Goal: Task Accomplishment & Management: Manage account settings

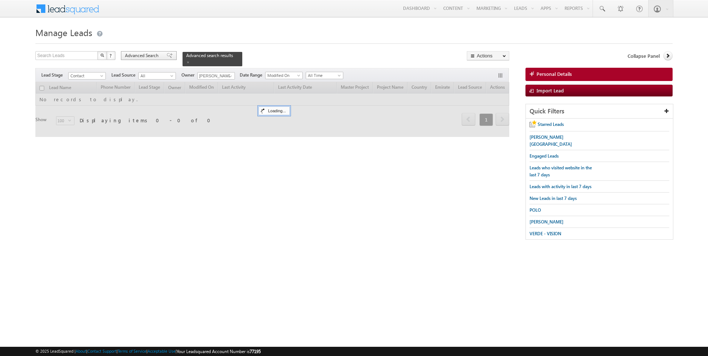
click at [153, 57] on span "Advanced Search" at bounding box center [143, 55] width 36 height 7
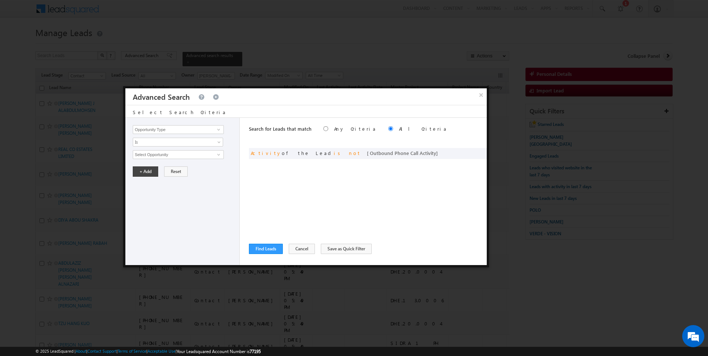
click at [256, 258] on div "Search for Leads that match Any Criteria All Criteria Note that the current tri…" at bounding box center [368, 191] width 238 height 147
click at [259, 253] on button "Find Leads" at bounding box center [266, 249] width 34 height 10
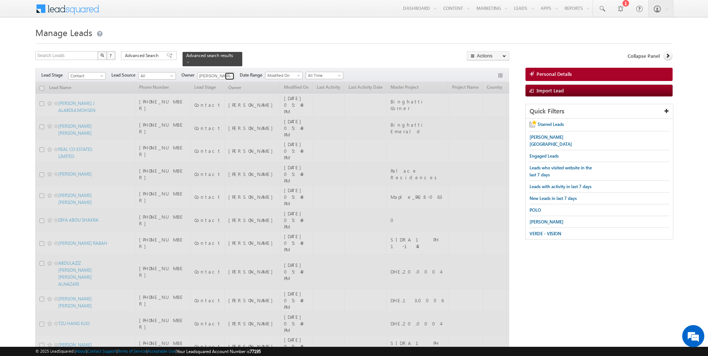
click at [229, 74] on span at bounding box center [230, 76] width 6 height 6
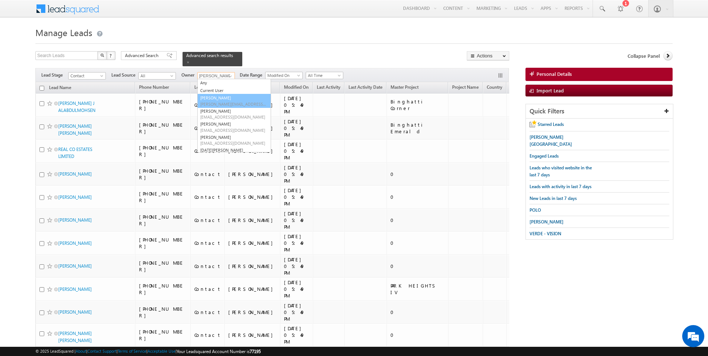
type input "AmanSingh Yadav"
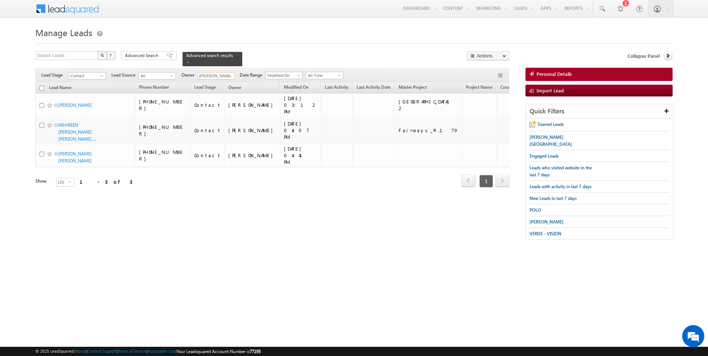
click at [44, 87] on th "Lead Name" at bounding box center [85, 87] width 100 height 11
click at [42, 87] on input "checkbox" at bounding box center [41, 88] width 5 height 5
checkbox input "true"
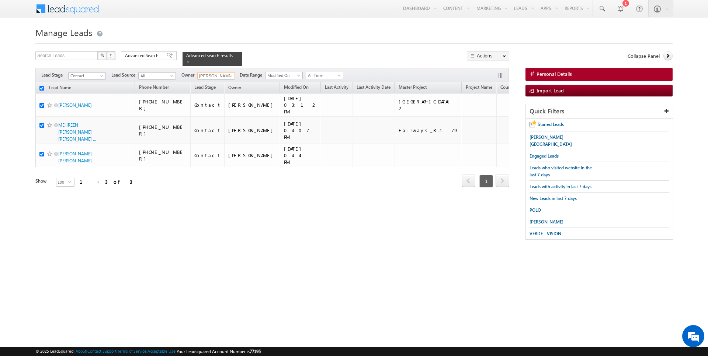
checkbox input "true"
click at [491, 118] on link "Change Owner" at bounding box center [488, 119] width 42 height 9
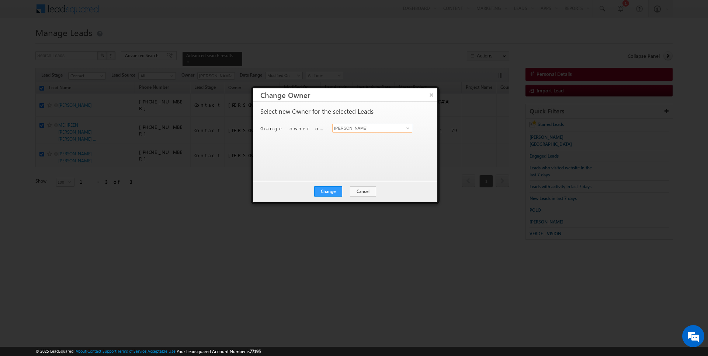
click at [372, 125] on input "[PERSON_NAME]" at bounding box center [372, 128] width 80 height 9
type input "AmanSingh Yadav"
click at [323, 190] on button "Change" at bounding box center [328, 192] width 28 height 10
click at [225, 77] on div at bounding box center [354, 178] width 708 height 356
click at [354, 193] on button "Close" at bounding box center [346, 192] width 24 height 10
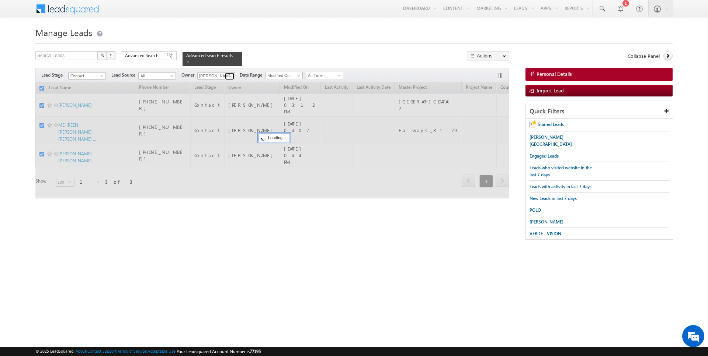
click at [227, 73] on span at bounding box center [230, 76] width 6 height 6
checkbox input "false"
type input "Kartik Sharma"
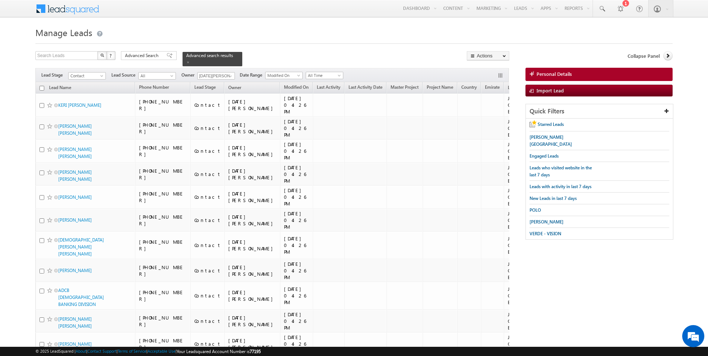
click at [41, 90] on input "checkbox" at bounding box center [41, 88] width 5 height 5
checkbox input "true"
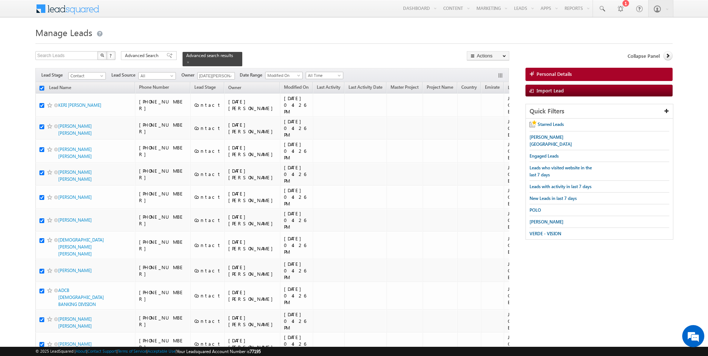
checkbox input "true"
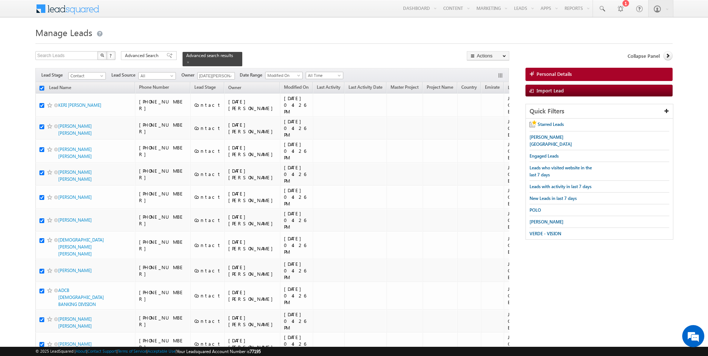
checkbox input "true"
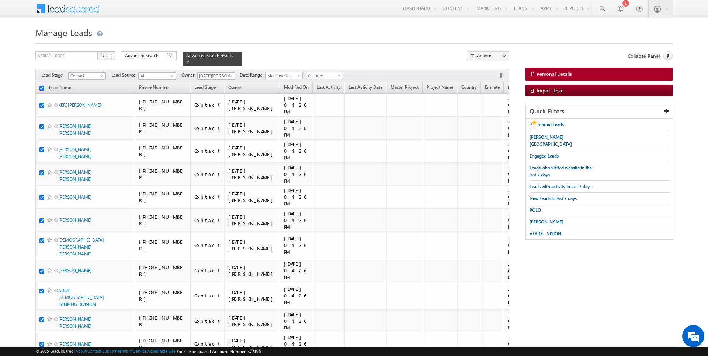
checkbox input "true"
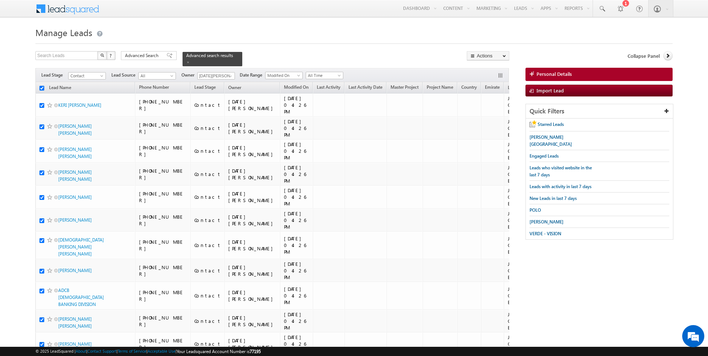
checkbox input "true"
click at [487, 118] on link "Change Owner" at bounding box center [488, 119] width 42 height 9
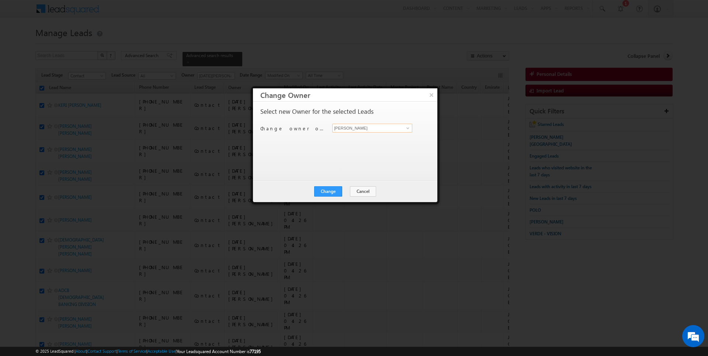
click at [377, 129] on input "[PERSON_NAME]" at bounding box center [372, 128] width 80 height 9
type input "Kartik Sharma"
click at [331, 191] on button "Change" at bounding box center [328, 192] width 28 height 10
click at [346, 191] on button "Close" at bounding box center [346, 192] width 24 height 10
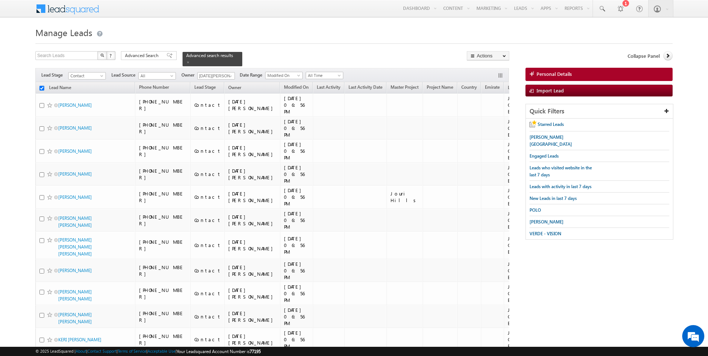
checkbox input "false"
click at [229, 77] on span at bounding box center [230, 76] width 6 height 6
click at [216, 91] on link "Current User" at bounding box center [234, 91] width 74 height 8
type input "Current User"
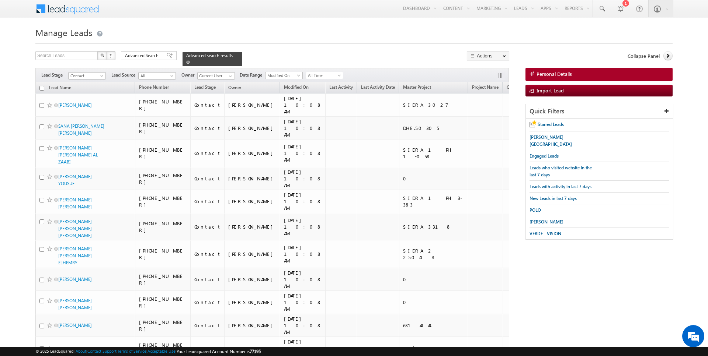
click at [186, 62] on span at bounding box center [188, 62] width 4 height 4
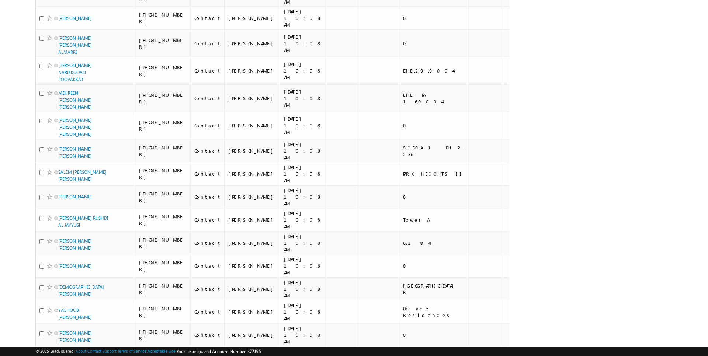
scroll to position [1698, 0]
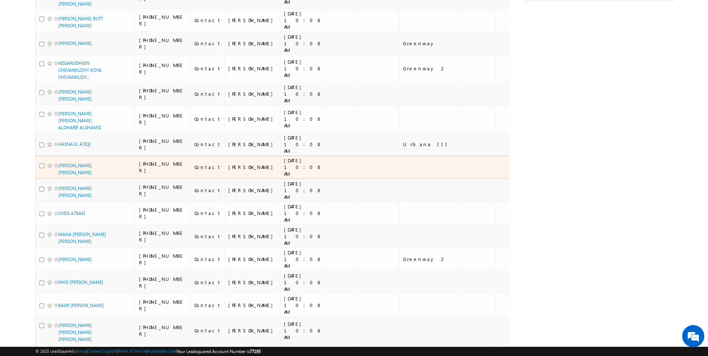
scroll to position [0, 0]
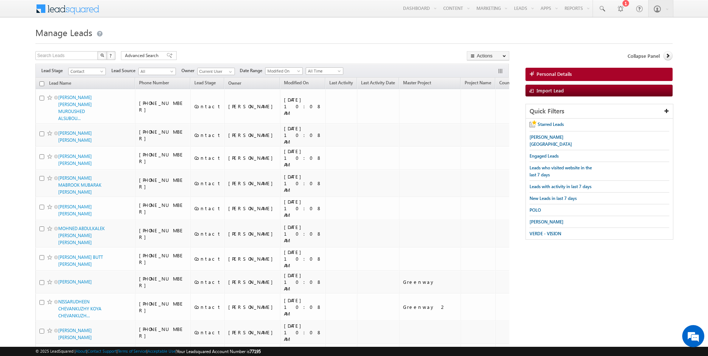
click at [39, 83] on input "checkbox" at bounding box center [41, 83] width 5 height 5
checkbox input "true"
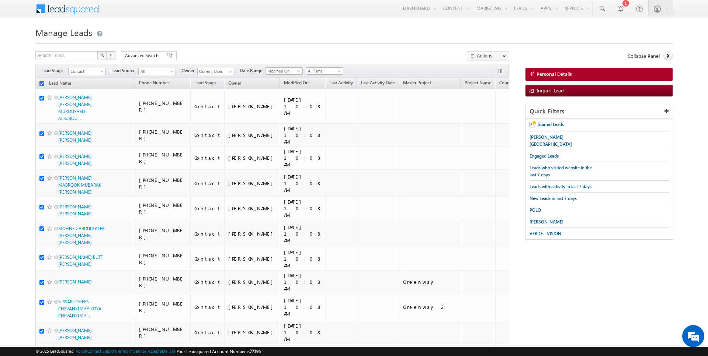
checkbox input "true"
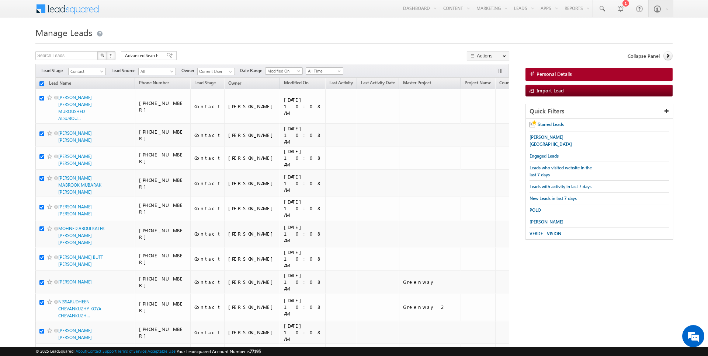
checkbox input "true"
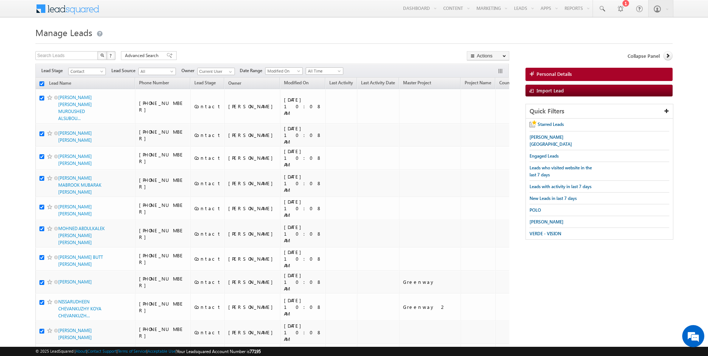
checkbox input "true"
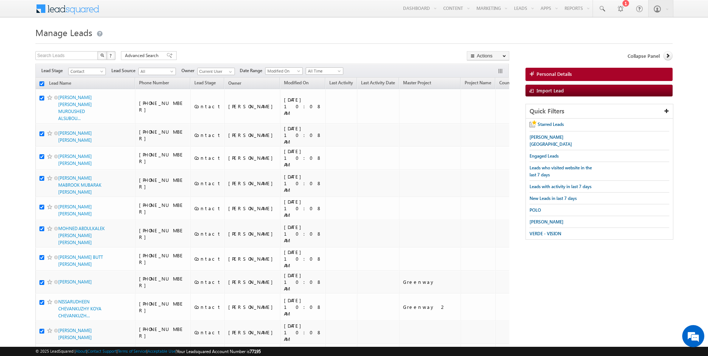
checkbox input "true"
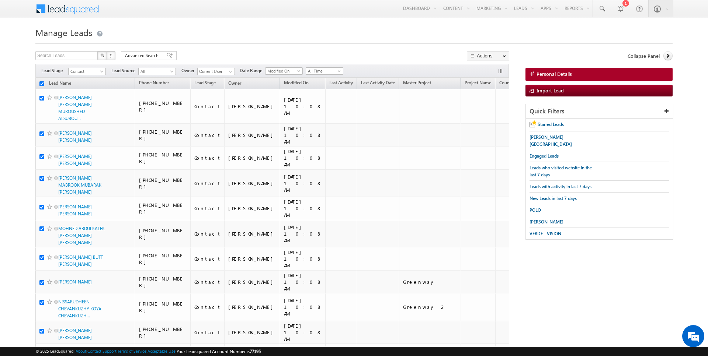
checkbox input "true"
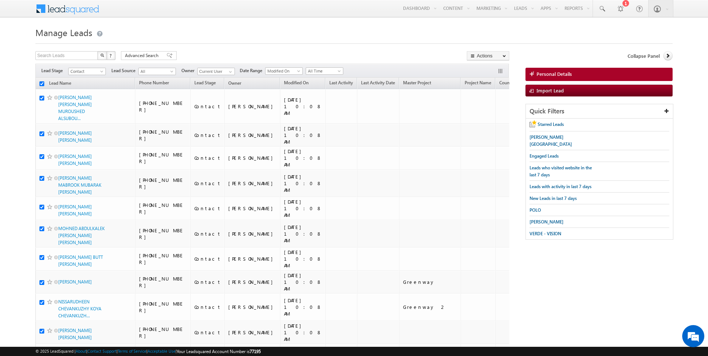
checkbox input "true"
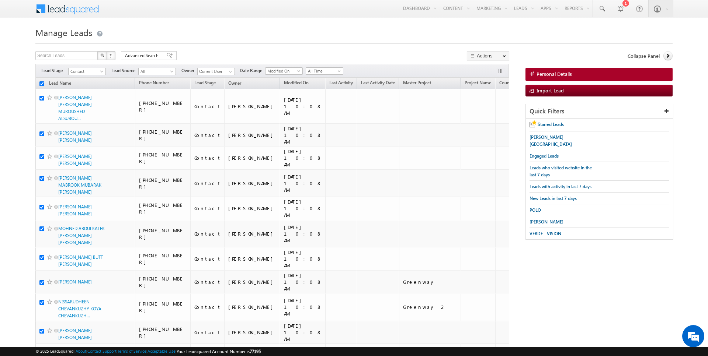
checkbox input "true"
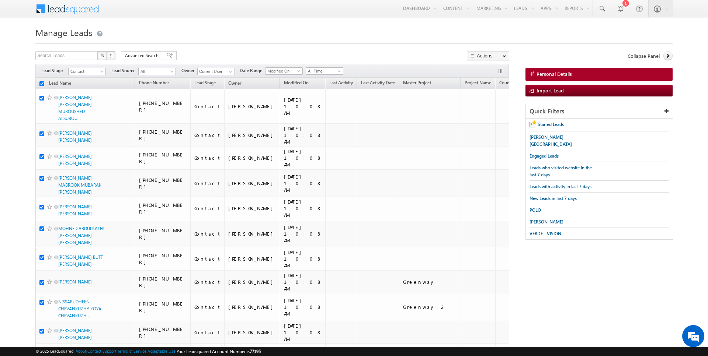
checkbox input "true"
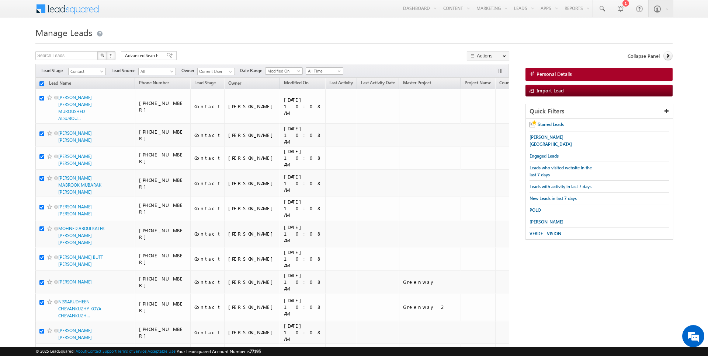
checkbox input "true"
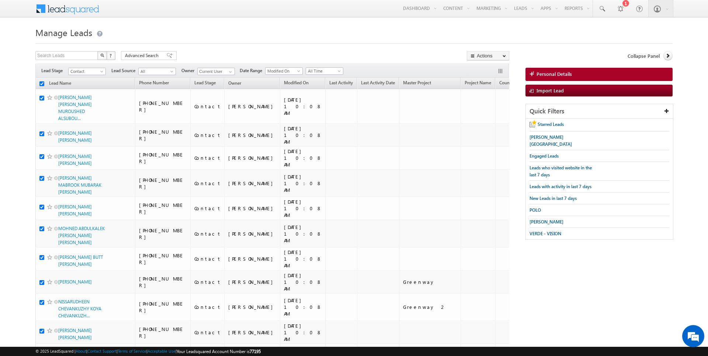
checkbox input "true"
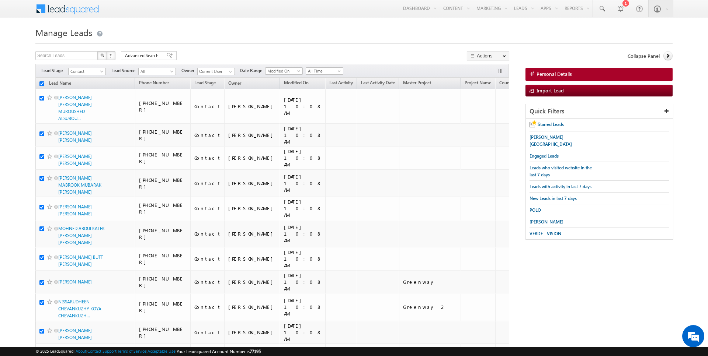
checkbox input "true"
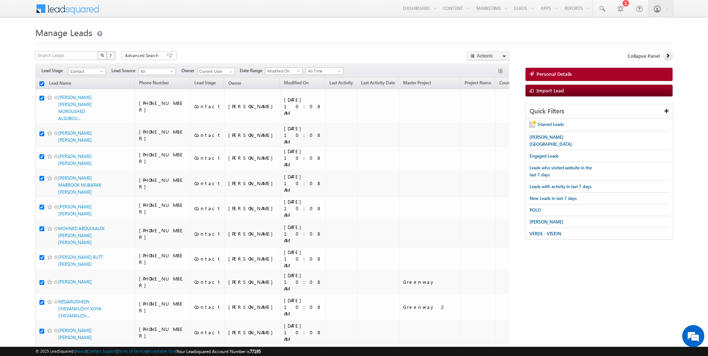
checkbox input "true"
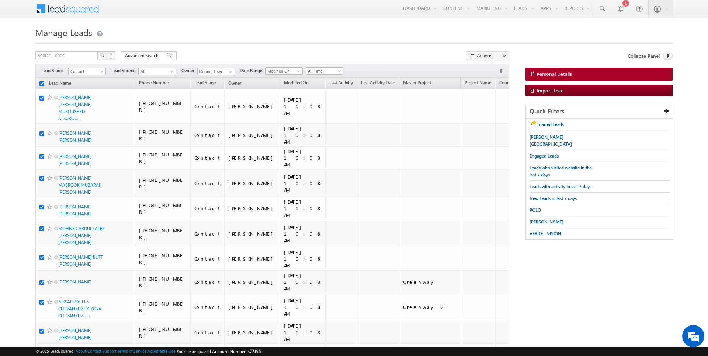
checkbox input "true"
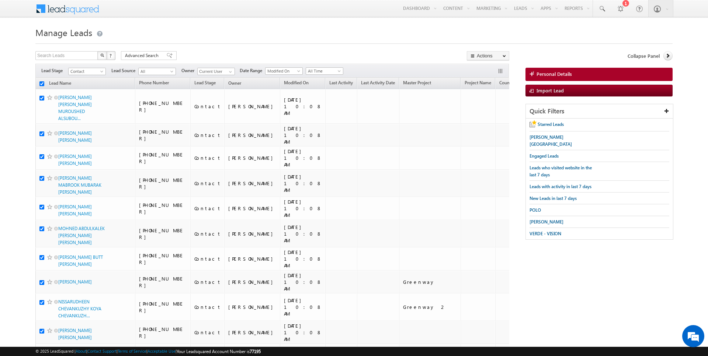
checkbox input "true"
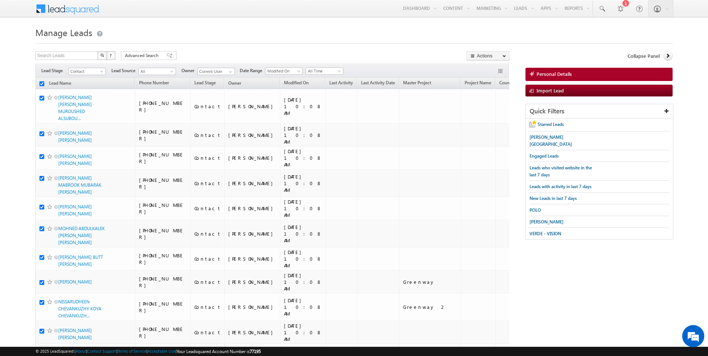
checkbox input "true"
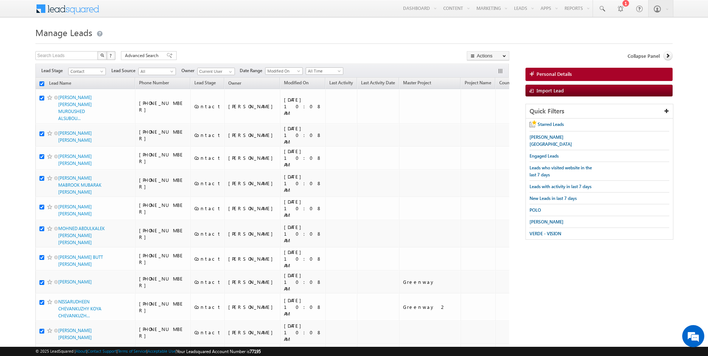
checkbox input "true"
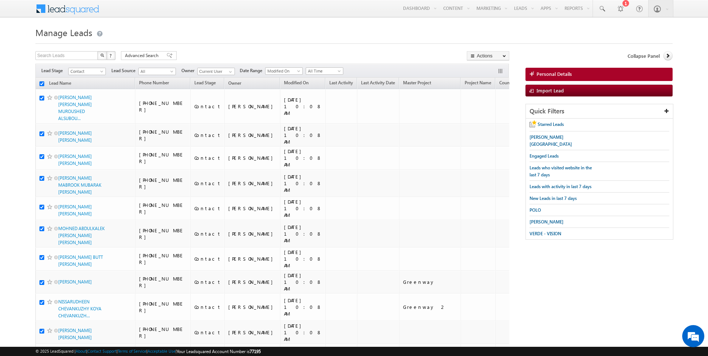
checkbox input "true"
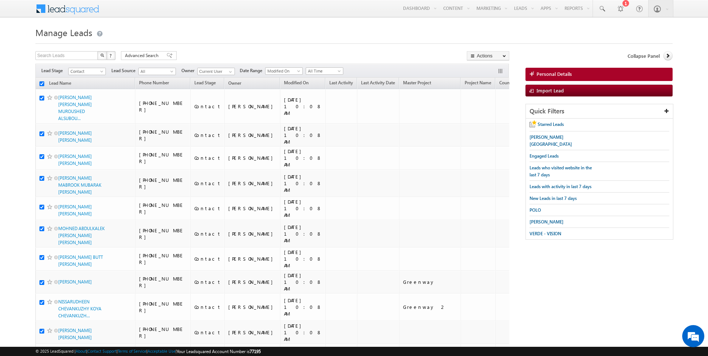
checkbox input "true"
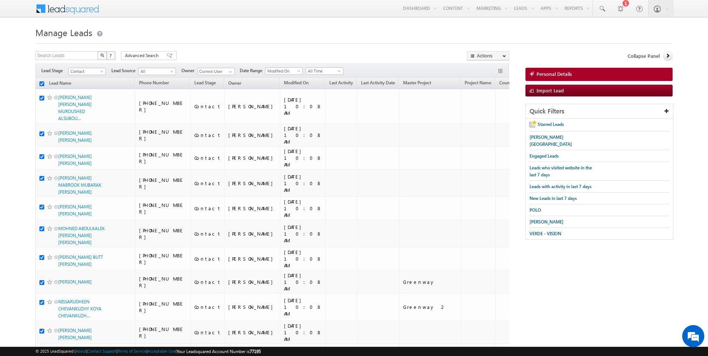
checkbox input "true"
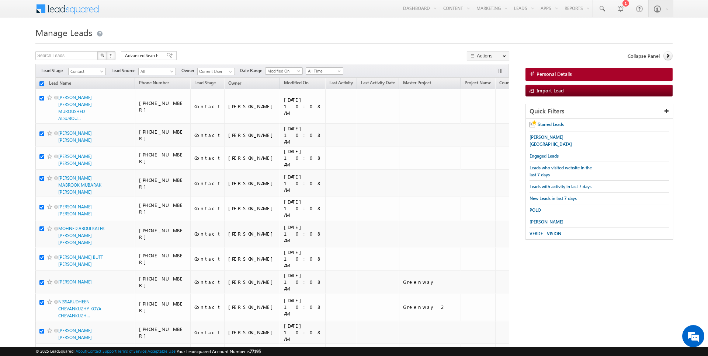
checkbox input "true"
click at [488, 118] on link "Change Owner" at bounding box center [488, 119] width 42 height 9
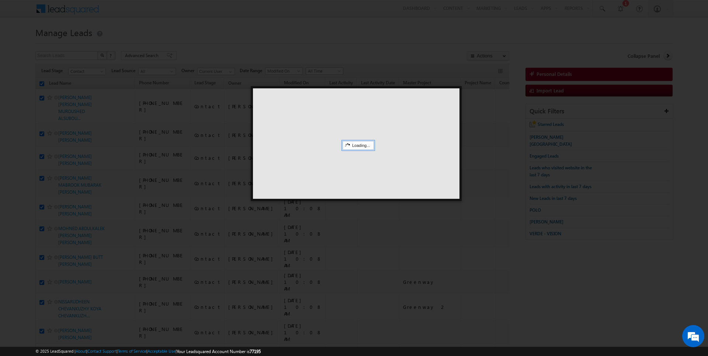
click at [367, 122] on div at bounding box center [356, 143] width 206 height 111
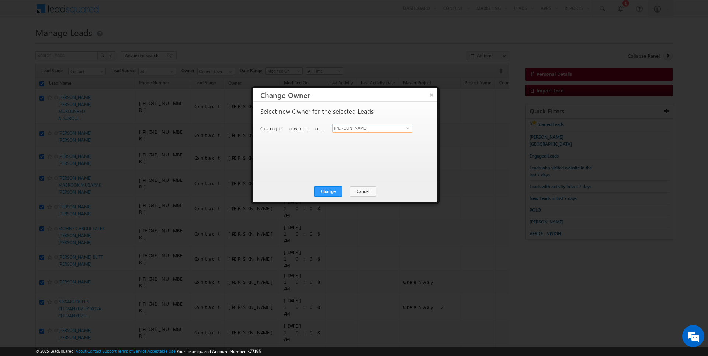
click at [359, 129] on input "[PERSON_NAME]" at bounding box center [372, 128] width 80 height 9
type input "AmanSingh Yadav"
click at [328, 193] on button "Change" at bounding box center [328, 192] width 28 height 10
click at [343, 192] on button "Close" at bounding box center [346, 192] width 24 height 10
